Goal: Task Accomplishment & Management: Manage account settings

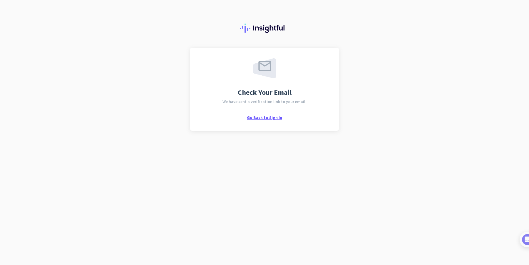
click at [265, 118] on span "Go Back to Sign In" at bounding box center [264, 117] width 35 height 5
click at [0, 264] on nordpass-portal at bounding box center [0, 265] width 0 height 0
